Goal: Transaction & Acquisition: Book appointment/travel/reservation

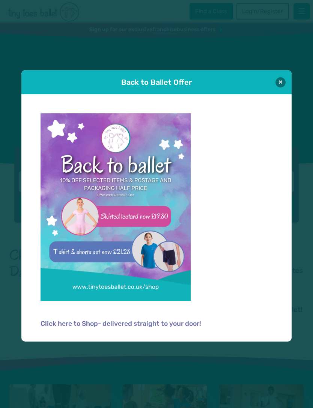
click at [304, 75] on div "Back to Ballet Offer Click here to Shop- delivered straight to your door!" at bounding box center [156, 204] width 313 height 408
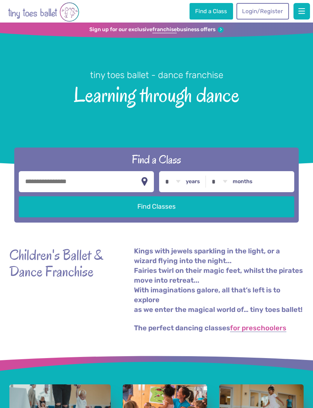
click at [274, 88] on button at bounding box center [275, 89] width 10 height 10
click at [262, 15] on link "Login/Register" at bounding box center [262, 11] width 53 height 17
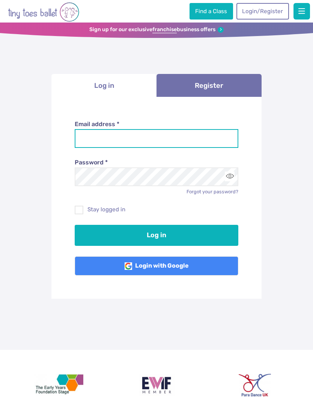
type input "**********"
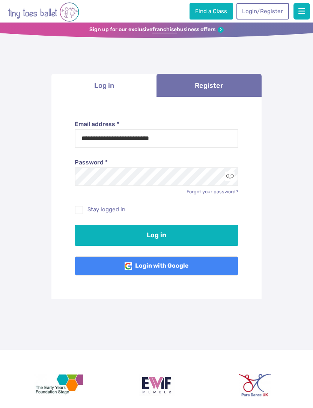
click at [157, 234] on button "Log in" at bounding box center [157, 235] width 164 height 21
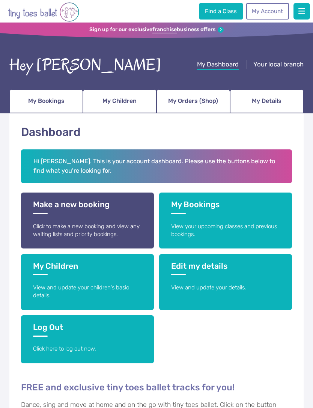
click at [124, 226] on p "Click to make a new booking and view any waiting lists and priority bookings." at bounding box center [87, 231] width 108 height 16
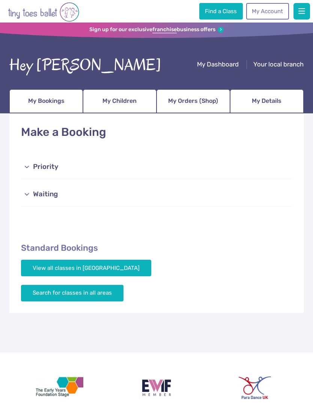
click at [81, 175] on link "Priority" at bounding box center [156, 167] width 271 height 24
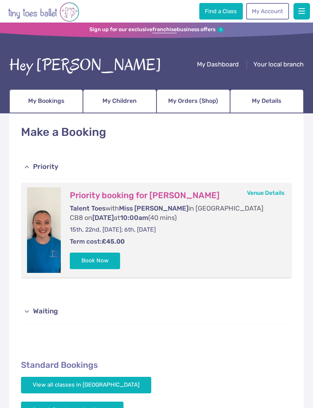
click at [113, 262] on button "Book Now" at bounding box center [95, 261] width 50 height 17
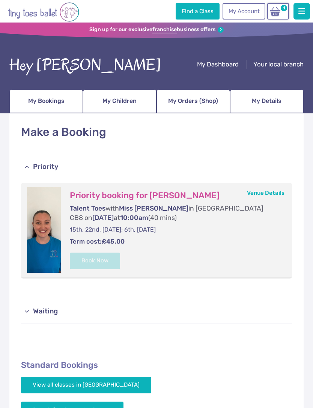
click at [101, 302] on link "Waiting" at bounding box center [156, 312] width 271 height 24
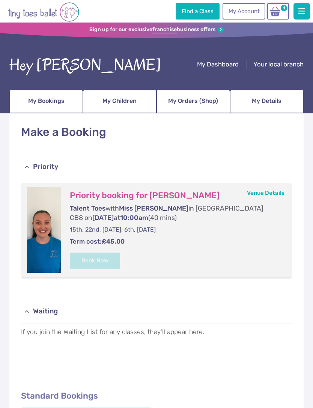
click at [279, 14] on img at bounding box center [275, 11] width 14 height 11
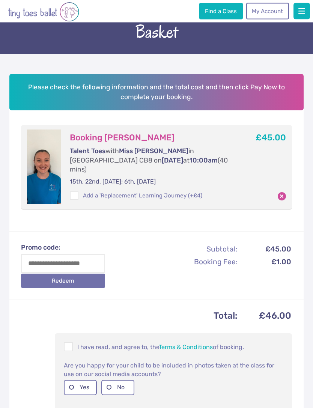
scroll to position [28, 0]
click at [68, 345] on span at bounding box center [69, 348] width 8 height 7
click at [113, 380] on label "No" at bounding box center [117, 387] width 33 height 15
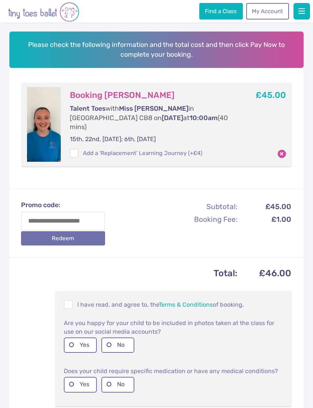
scroll to position [99, 0]
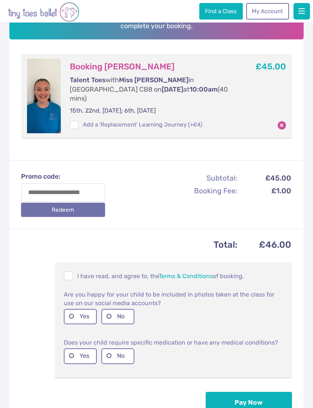
click at [228, 392] on button "Pay Now" at bounding box center [249, 402] width 86 height 21
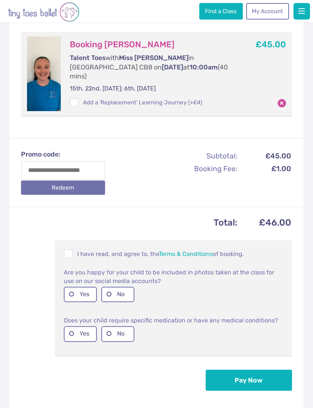
scroll to position [123, 0]
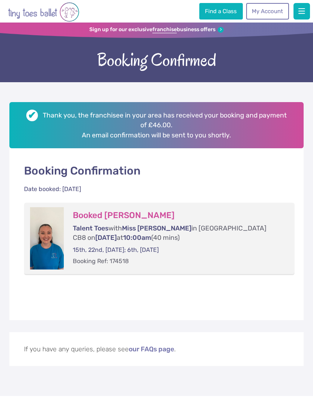
click at [39, 17] on img "Go to home page" at bounding box center [43, 12] width 71 height 21
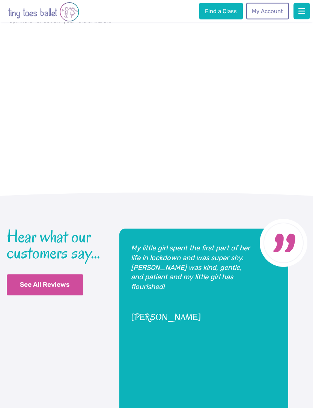
scroll to position [1475, 0]
